Goal: Task Accomplishment & Management: Manage account settings

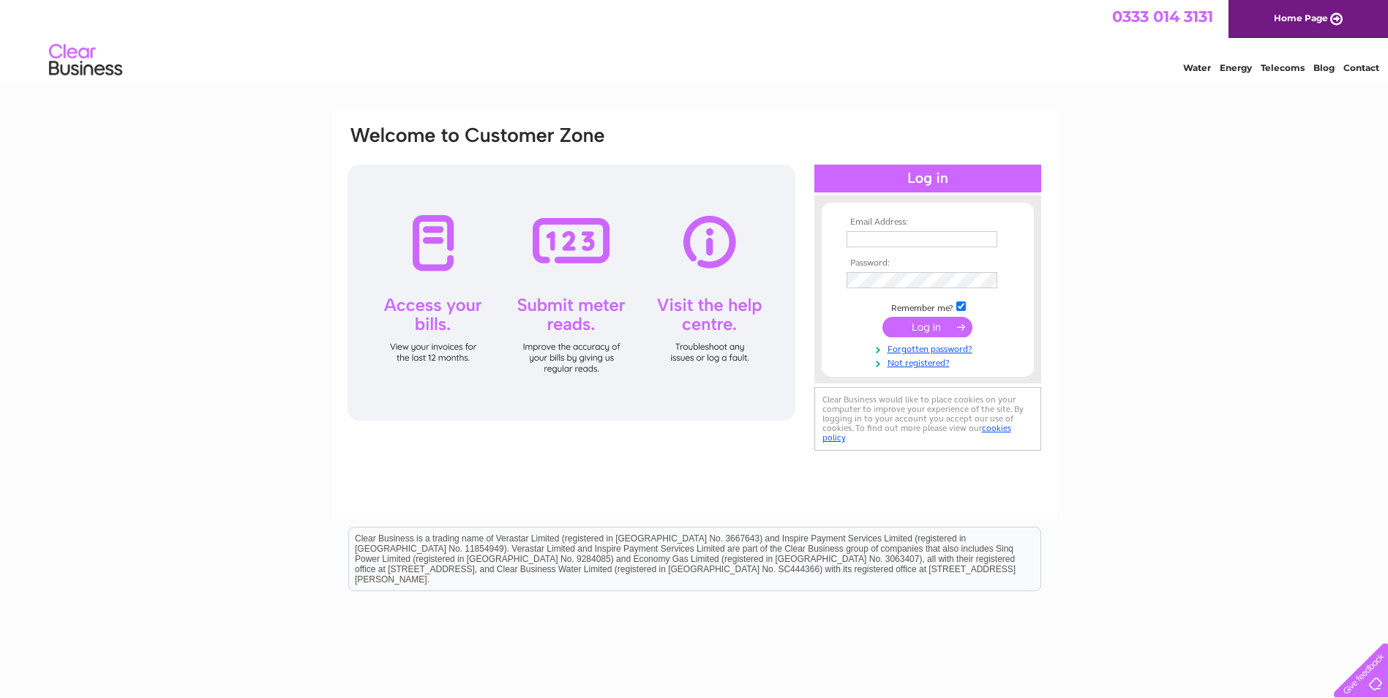
type input "[EMAIL_ADDRESS][DOMAIN_NAME]"
click at [936, 334] on input "submit" at bounding box center [927, 327] width 90 height 20
click at [940, 329] on input "submit" at bounding box center [927, 327] width 90 height 20
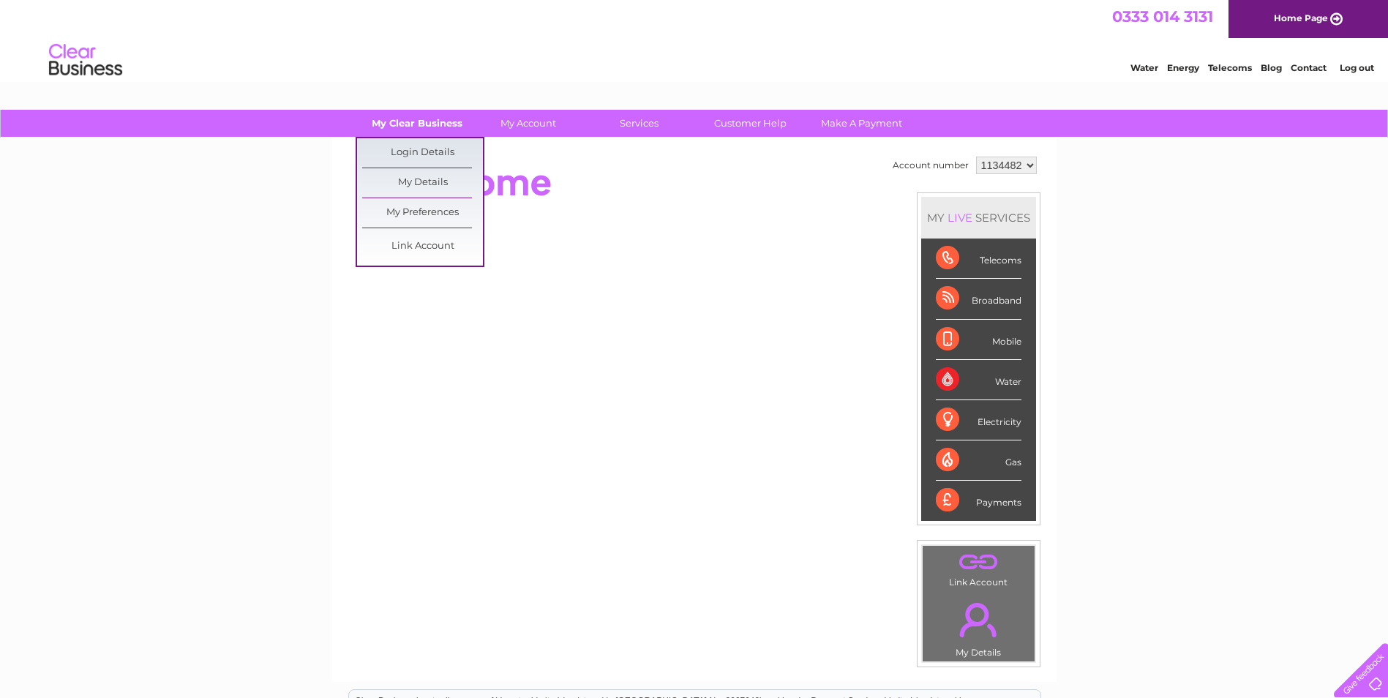
click at [442, 127] on link "My Clear Business" at bounding box center [416, 123] width 121 height 27
click at [435, 181] on link "My Details" at bounding box center [422, 182] width 121 height 29
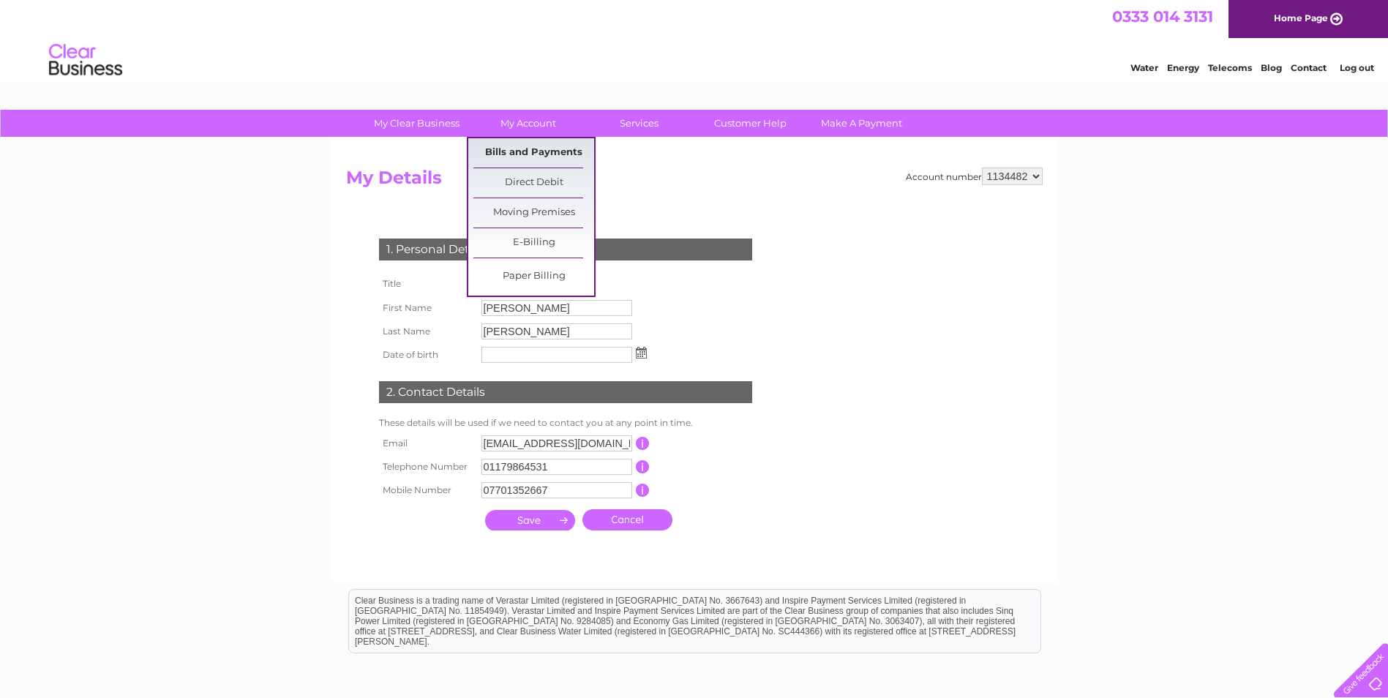
click at [536, 147] on link "Bills and Payments" at bounding box center [533, 152] width 121 height 29
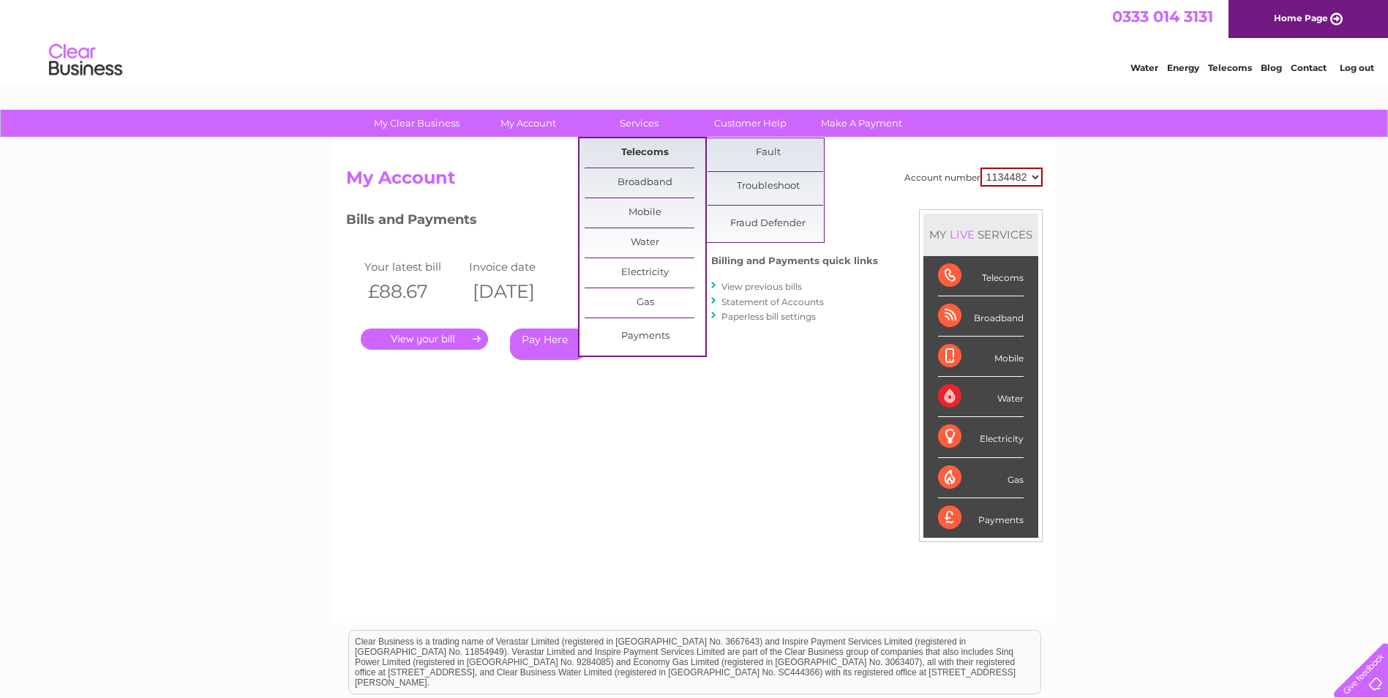
click at [639, 151] on link "Telecoms" at bounding box center [645, 152] width 121 height 29
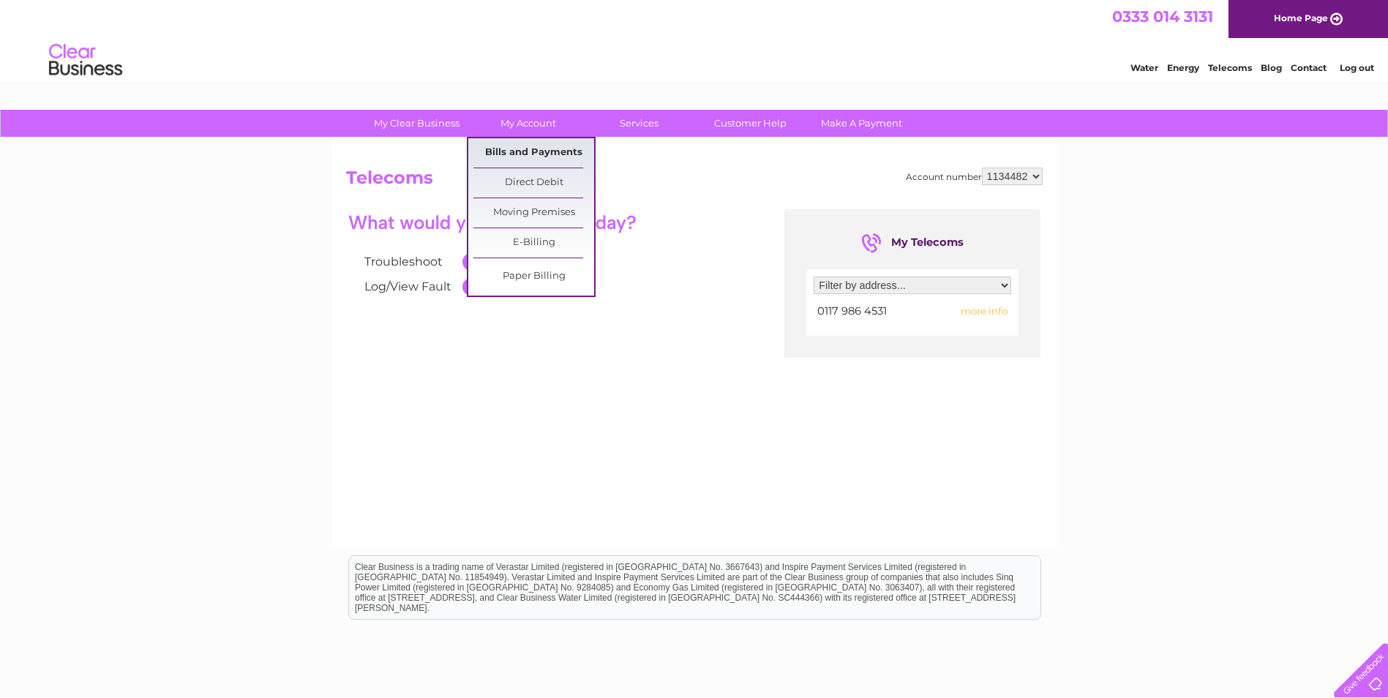
click at [536, 151] on link "Bills and Payments" at bounding box center [533, 152] width 121 height 29
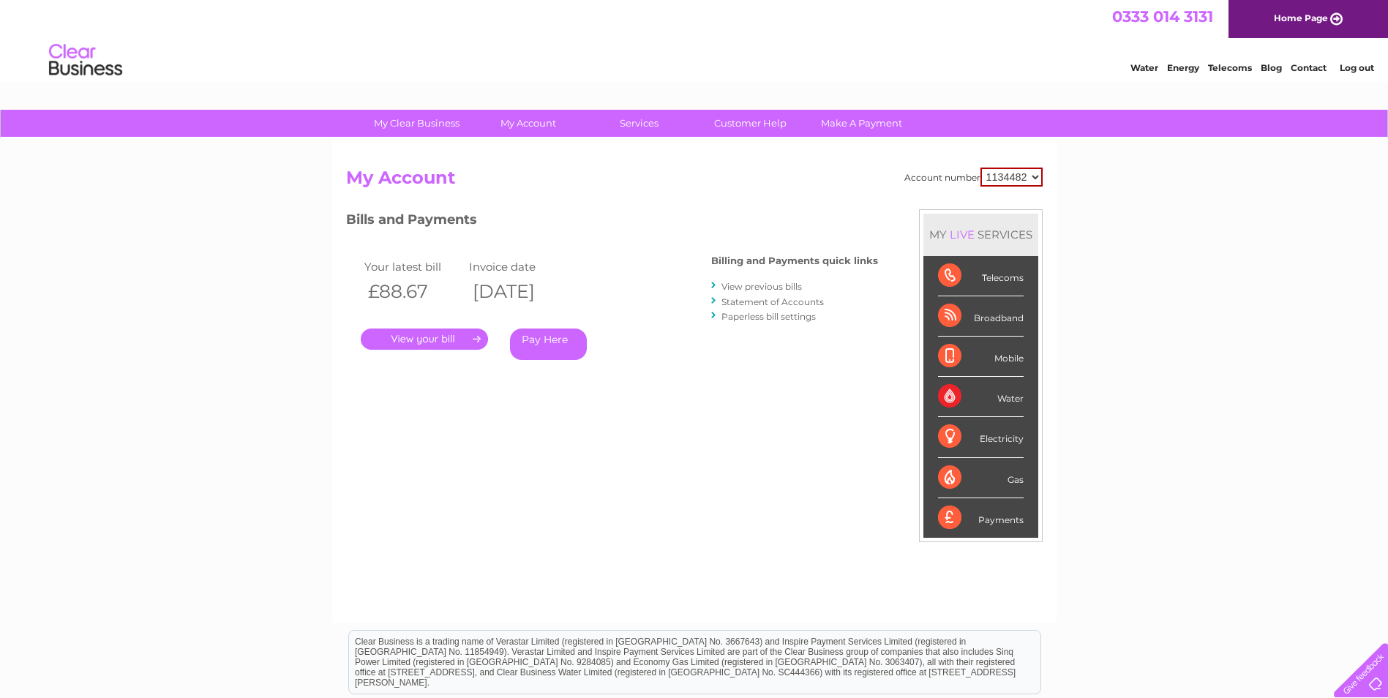
click at [472, 339] on link "." at bounding box center [424, 338] width 127 height 21
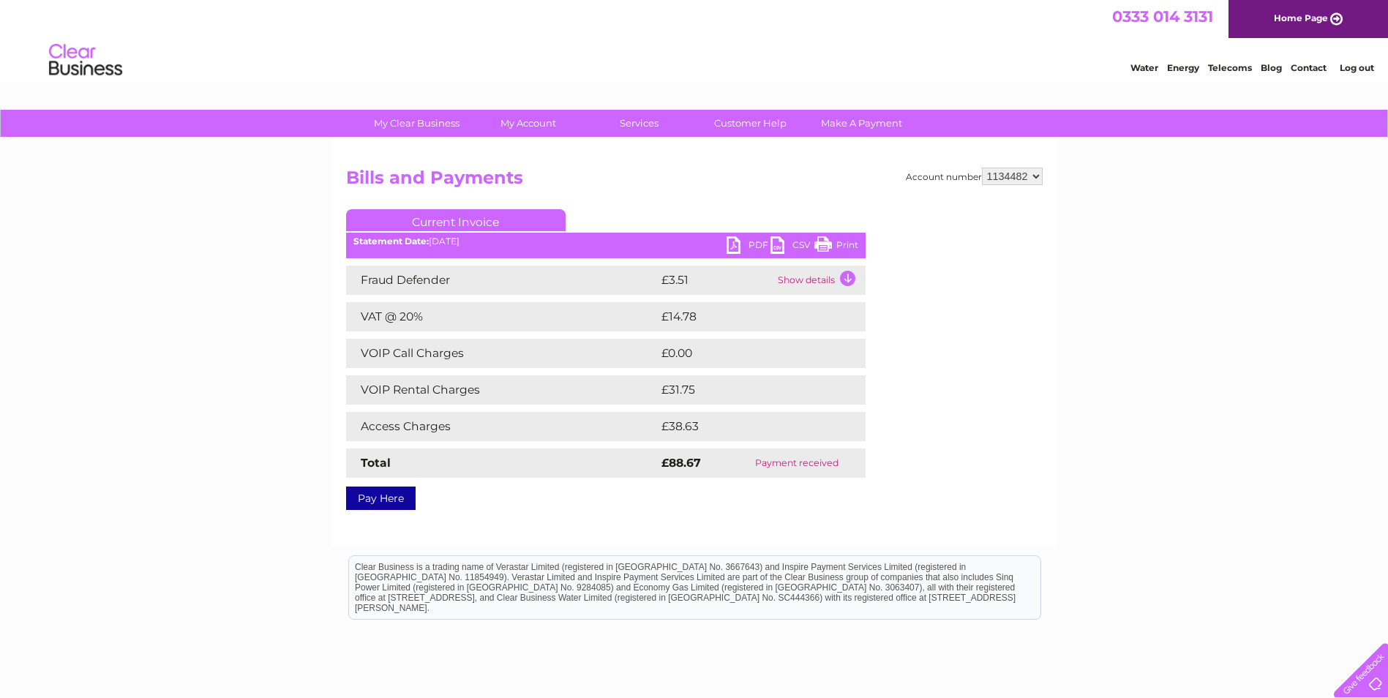
click at [755, 247] on link "PDF" at bounding box center [748, 246] width 44 height 21
